Goal: Check status: Check status

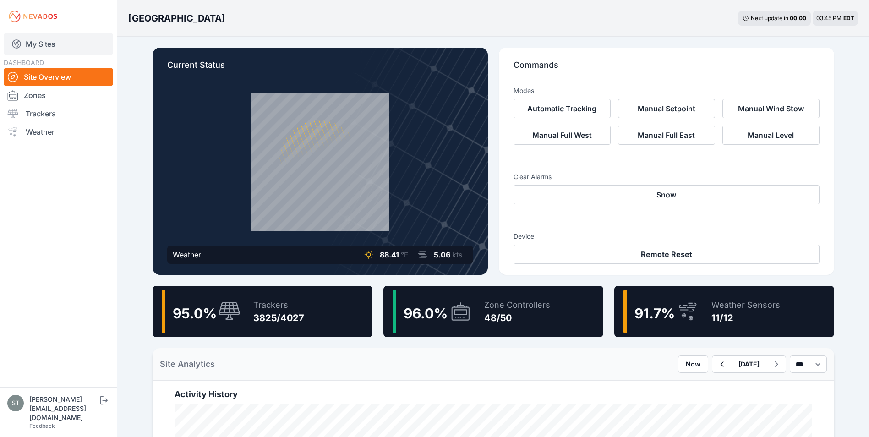
click at [43, 46] on link "My Sites" at bounding box center [58, 44] width 109 height 22
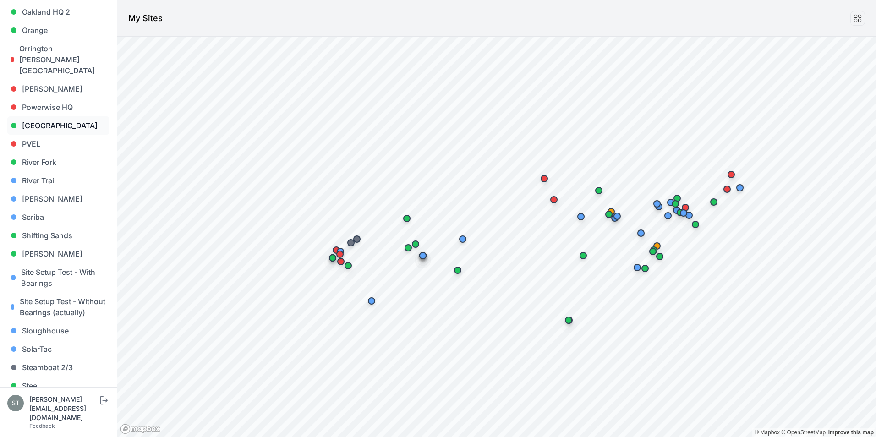
scroll to position [733, 0]
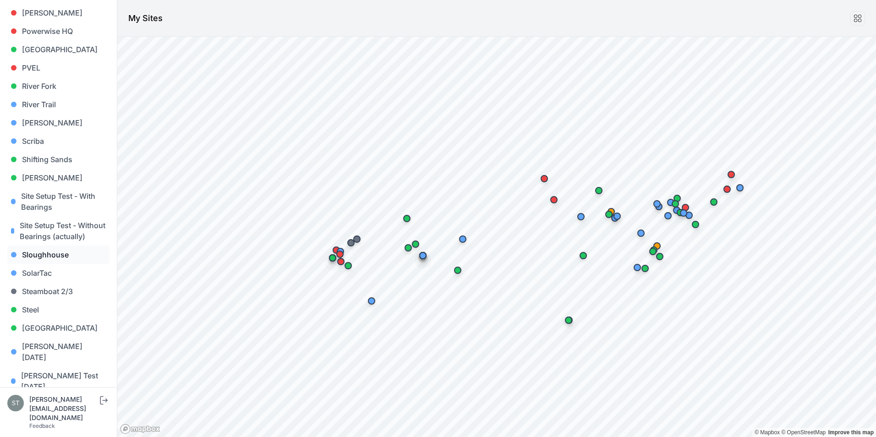
click at [64, 257] on link "Sloughhouse" at bounding box center [58, 255] width 102 height 18
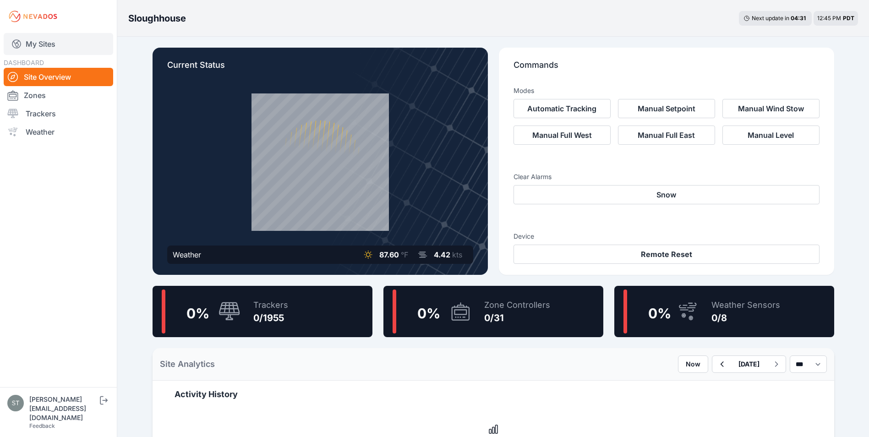
click at [30, 44] on link "My Sites" at bounding box center [58, 44] width 109 height 22
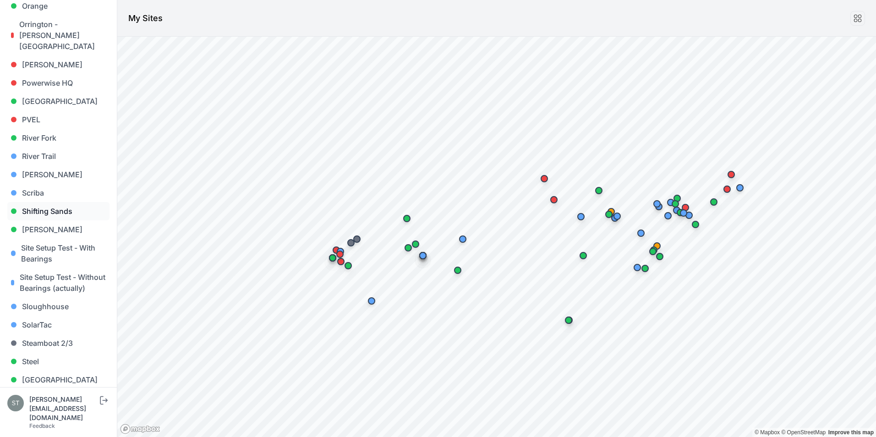
scroll to position [692, 0]
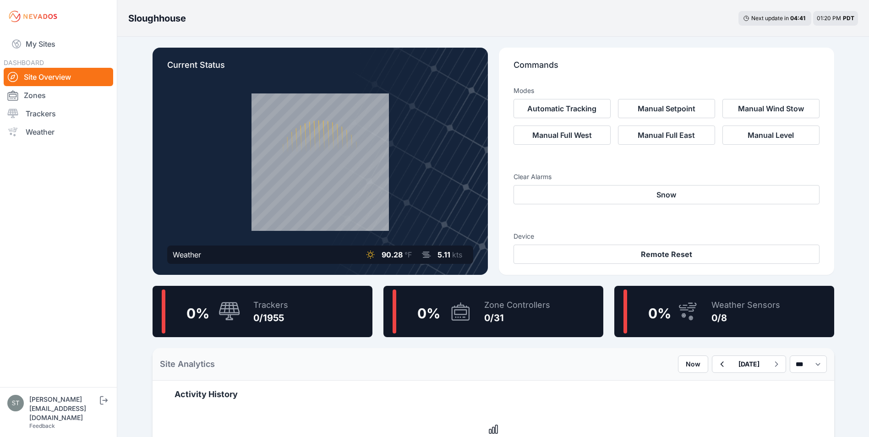
click at [241, 308] on div "0 % Trackers 0/1955" at bounding box center [263, 311] width 220 height 51
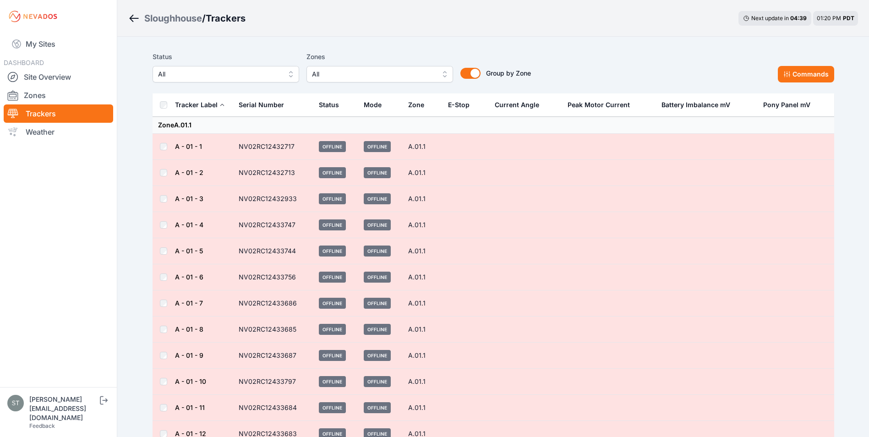
click at [195, 277] on link "A - 01 - 6" at bounding box center [189, 277] width 28 height 8
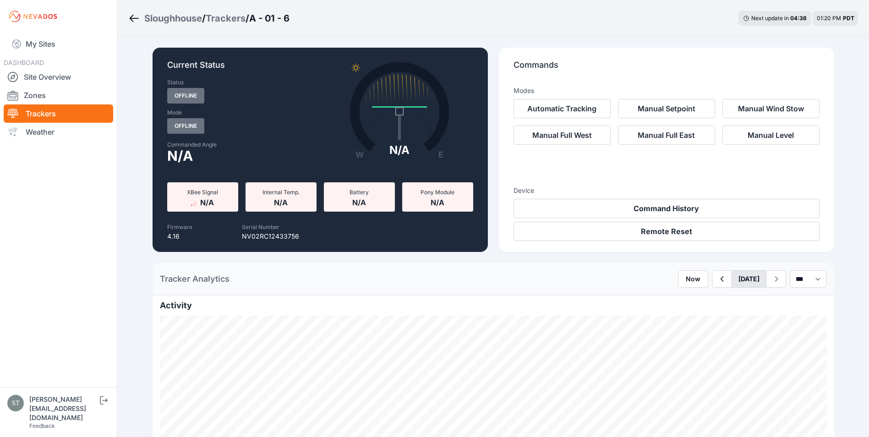
click at [731, 280] on button "August 11" at bounding box center [749, 279] width 36 height 16
click at [777, 341] on div "8" at bounding box center [783, 344] width 12 height 12
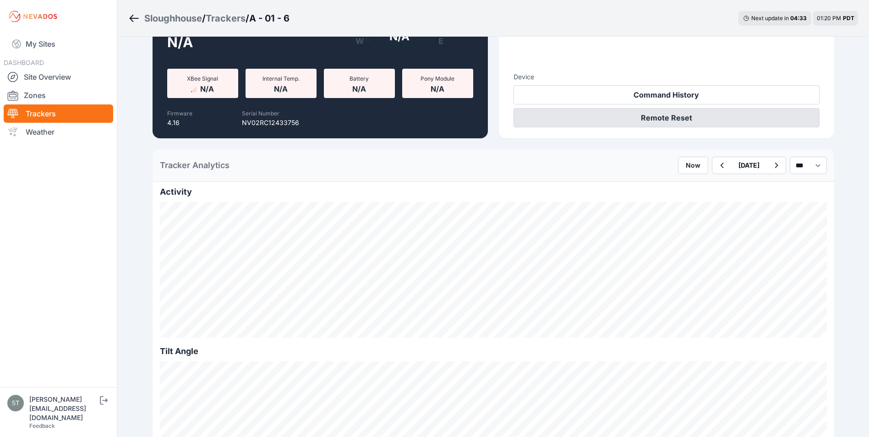
scroll to position [137, 0]
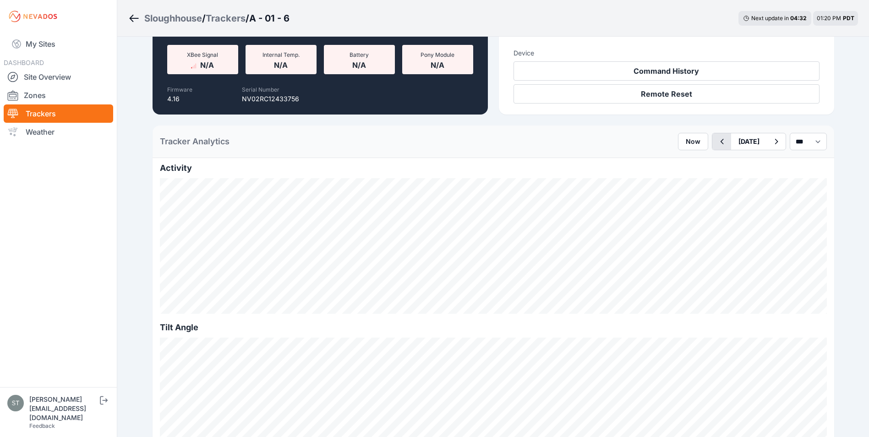
click at [716, 143] on icon "button" at bounding box center [721, 141] width 11 height 11
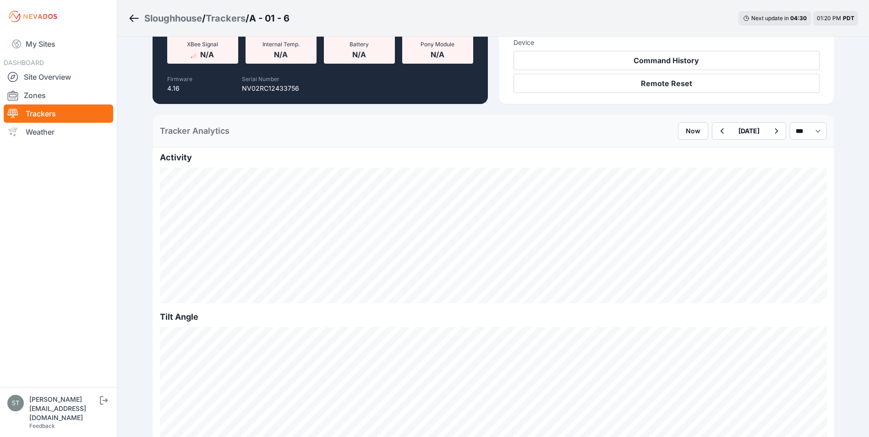
scroll to position [229, 0]
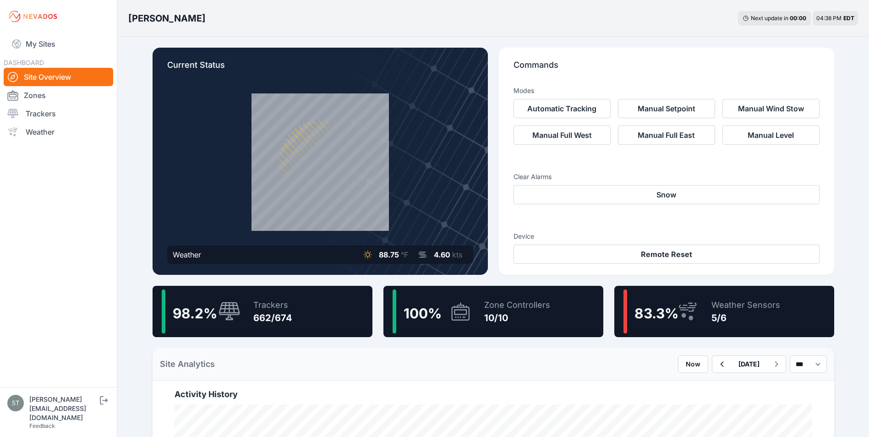
click at [231, 311] on icon at bounding box center [229, 312] width 22 height 20
